Goal: Navigation & Orientation: Find specific page/section

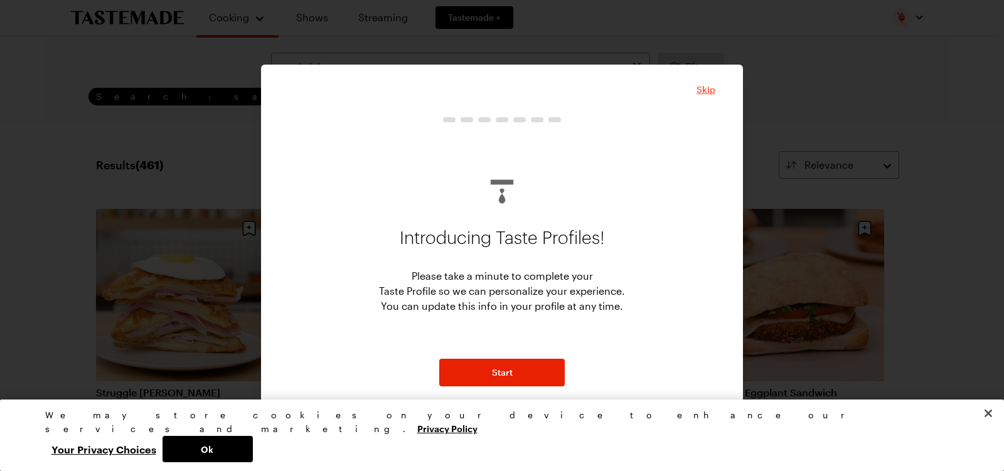
click at [698, 88] on span "Skip" at bounding box center [705, 89] width 19 height 13
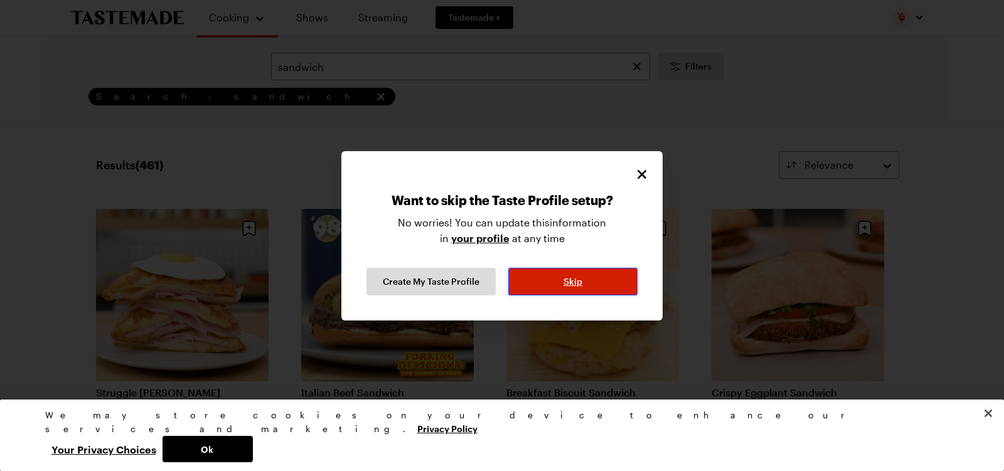
click at [580, 273] on button "Skip" at bounding box center [572, 282] width 129 height 28
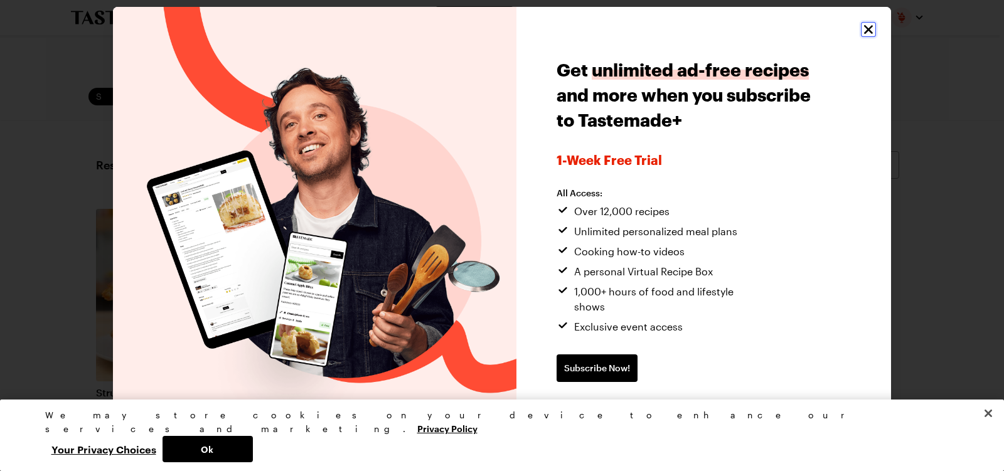
click at [870, 37] on icon "Close" at bounding box center [868, 29] width 15 height 15
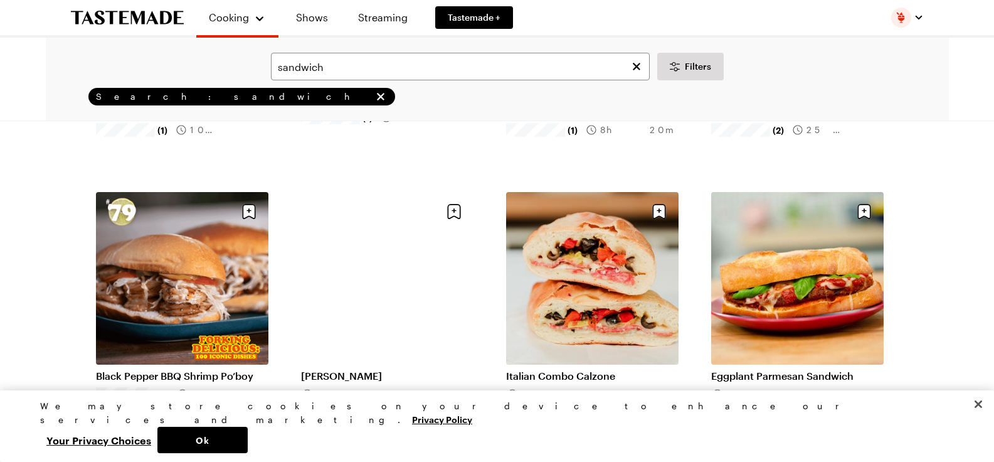
scroll to position [314, 0]
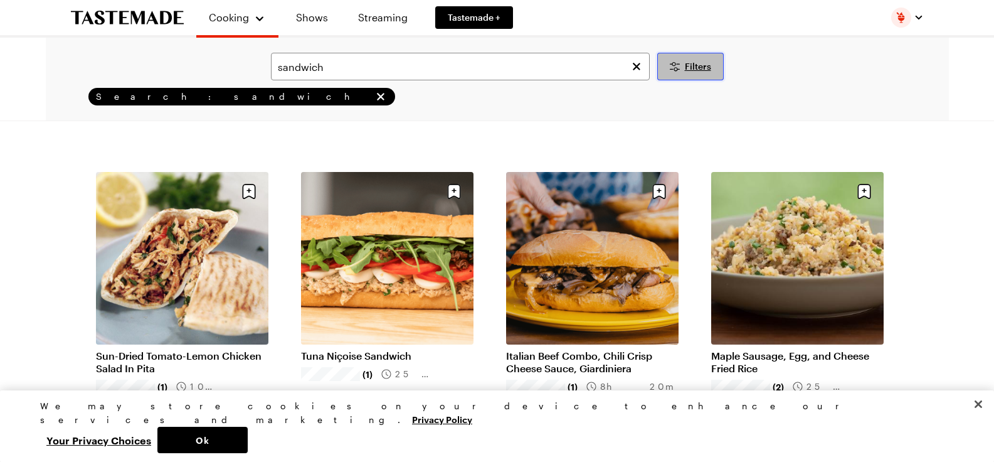
click at [698, 66] on span "Filters" at bounding box center [698, 66] width 26 height 13
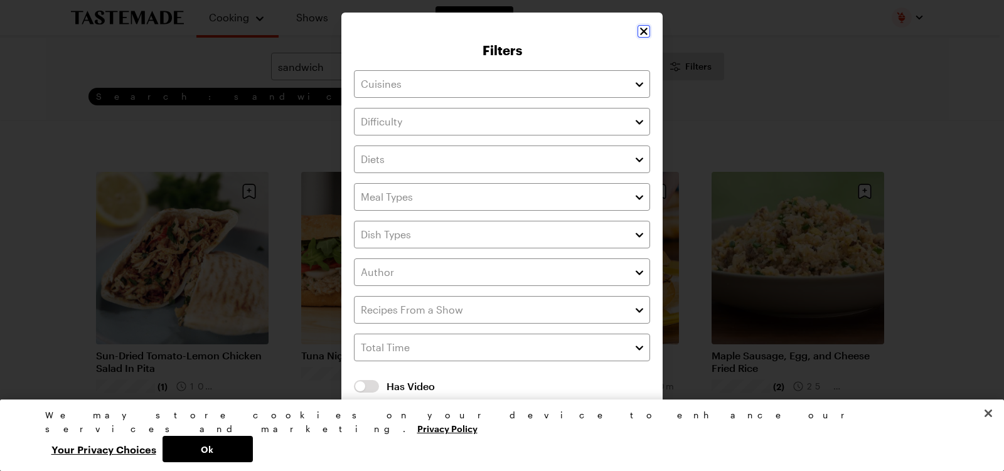
click at [637, 38] on icon "Close" at bounding box center [643, 31] width 13 height 13
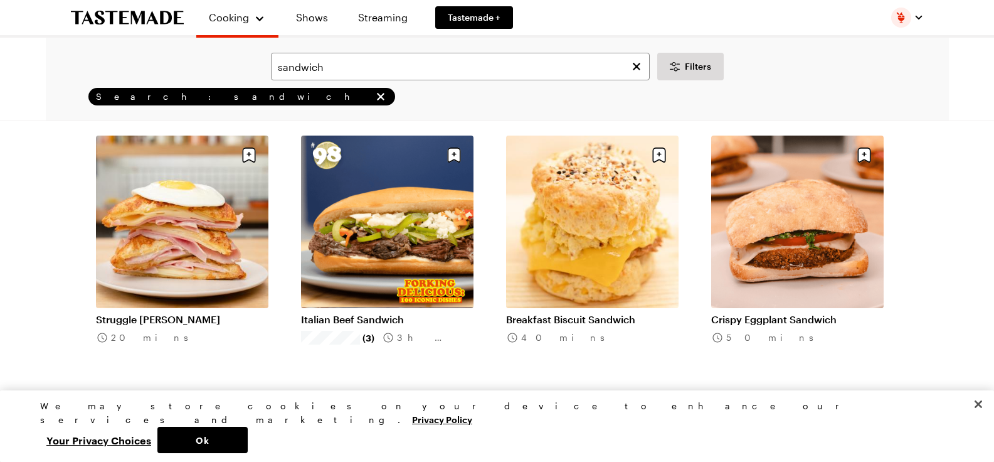
scroll to position [63, 0]
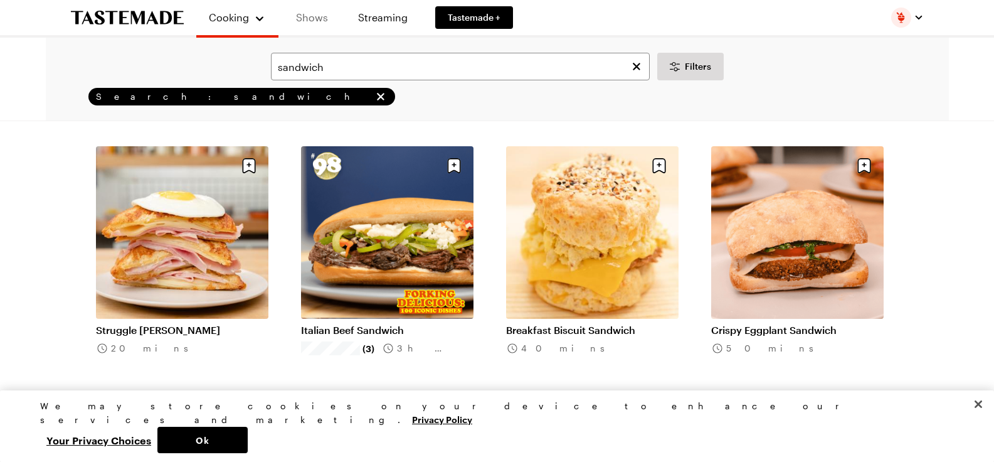
click at [309, 16] on link "Shows" at bounding box center [312, 17] width 57 height 35
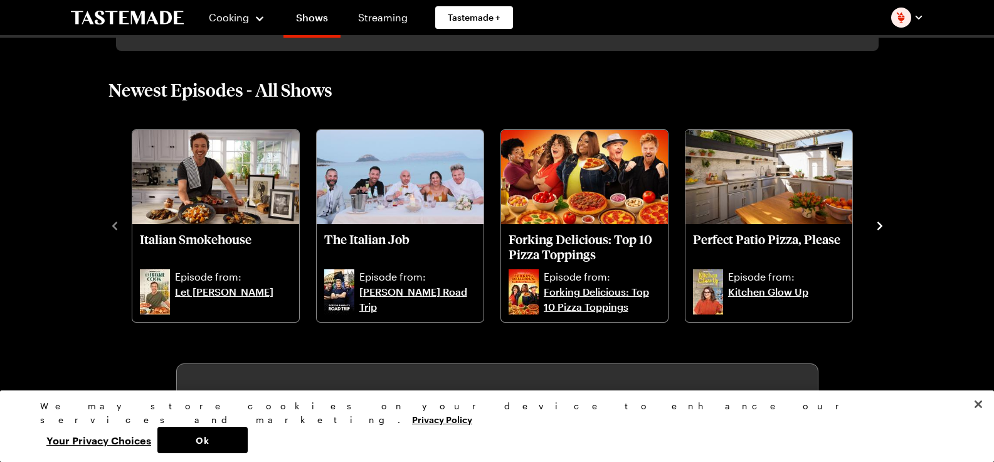
scroll to position [376, 0]
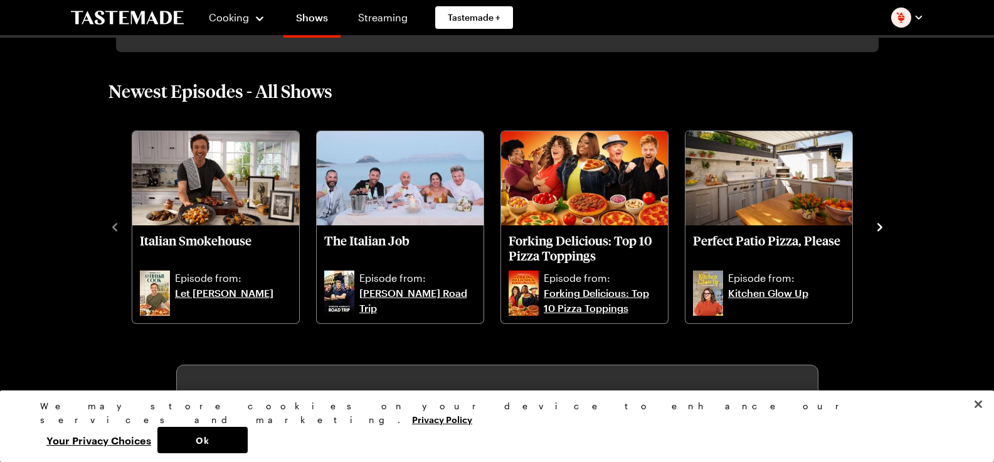
click at [885, 221] on icon "navigate to next item" at bounding box center [880, 227] width 13 height 13
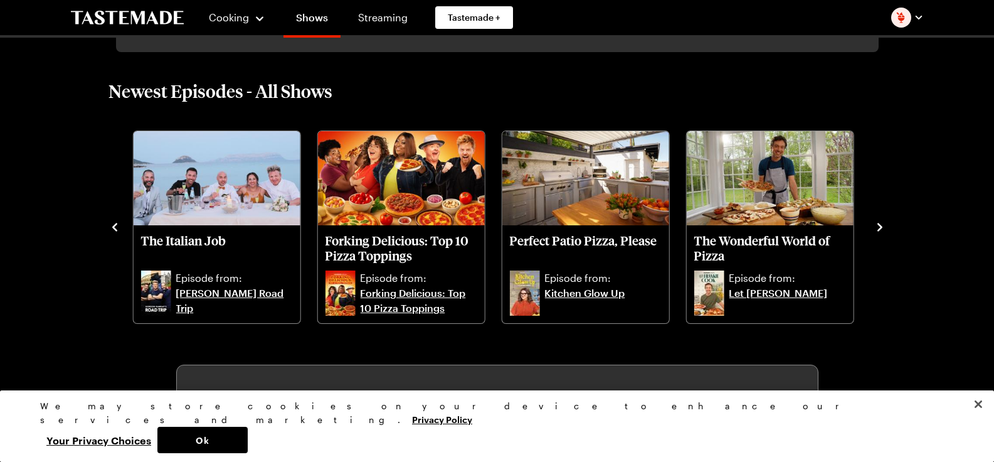
click at [885, 221] on icon "navigate to next item" at bounding box center [880, 227] width 13 height 13
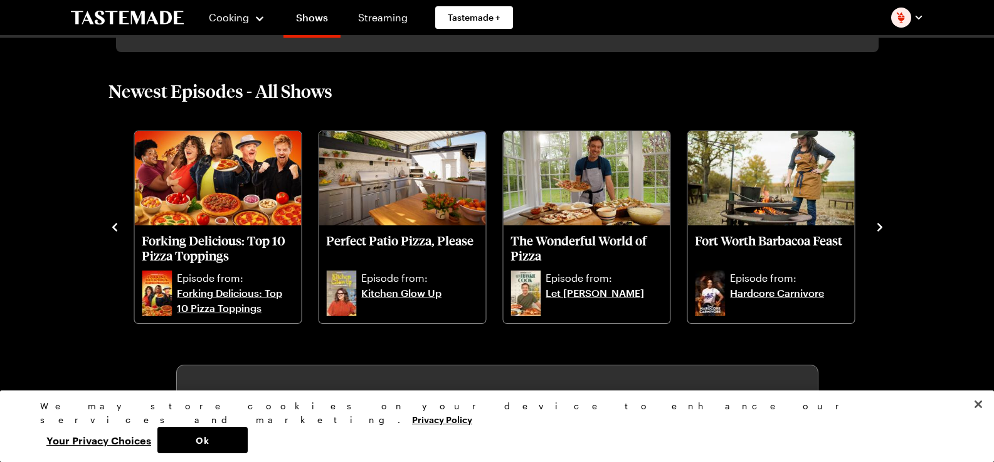
click at [885, 221] on icon "navigate to next item" at bounding box center [880, 227] width 13 height 13
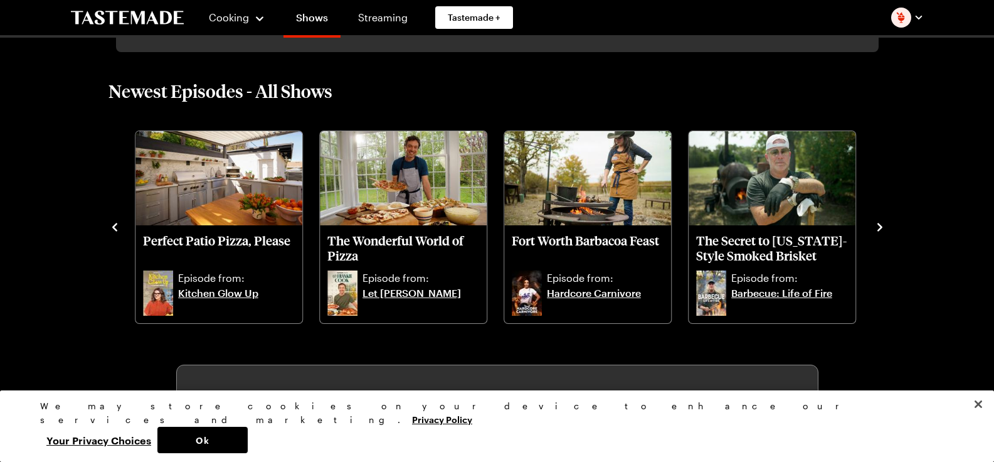
click at [885, 221] on icon "navigate to next item" at bounding box center [880, 227] width 13 height 13
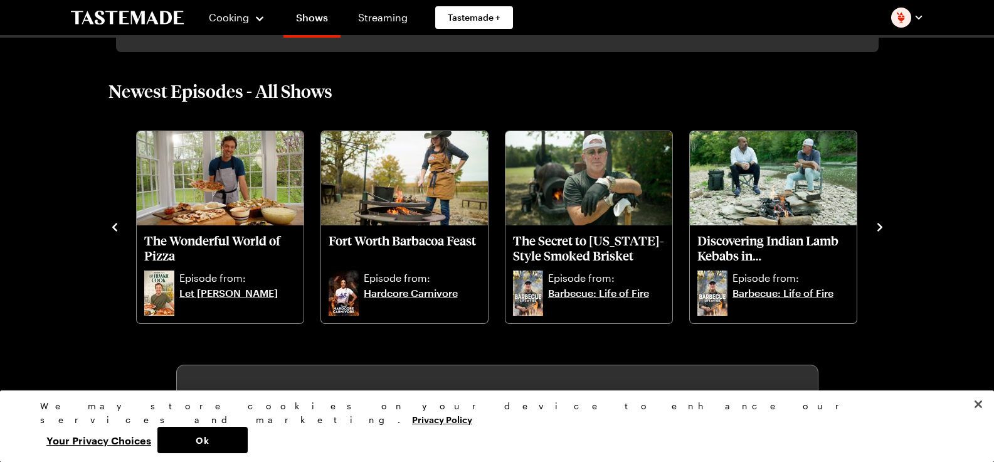
click at [885, 221] on icon "navigate to next item" at bounding box center [880, 227] width 13 height 13
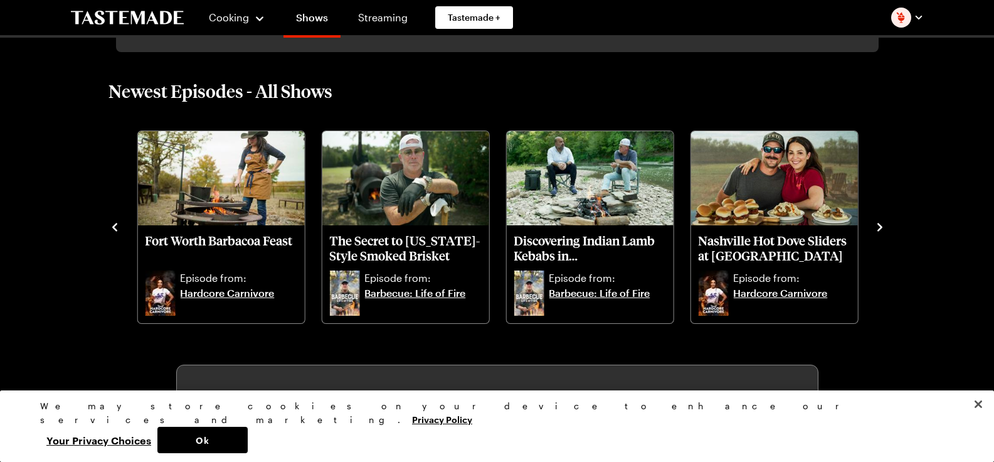
click at [885, 221] on icon "navigate to next item" at bounding box center [880, 227] width 13 height 13
